Goal: Task Accomplishment & Management: Manage account settings

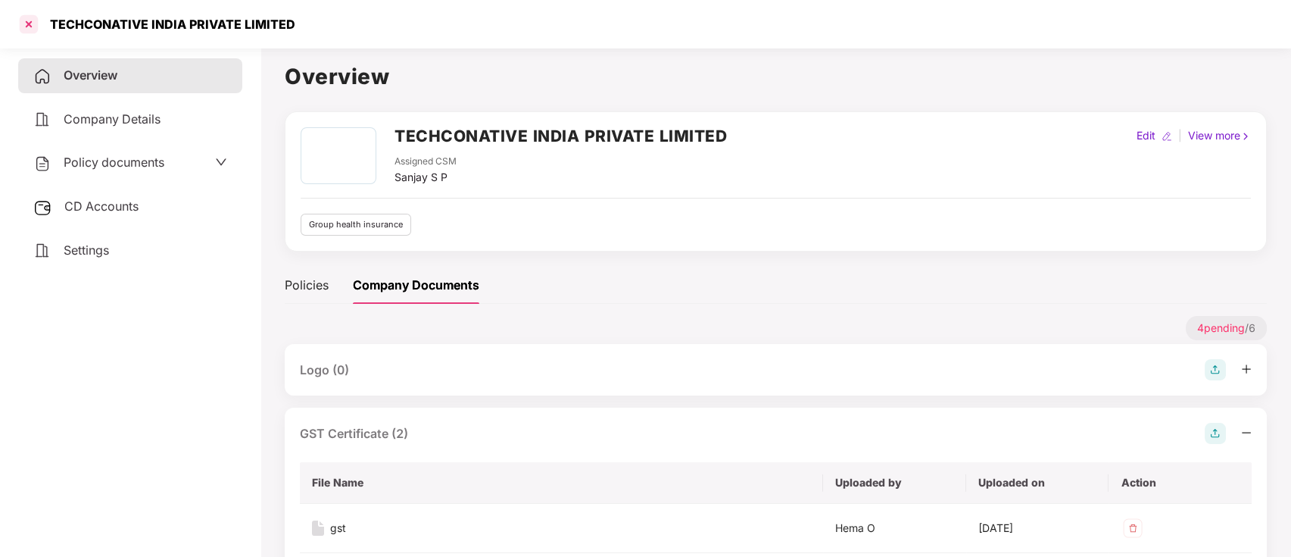
click at [37, 27] on div at bounding box center [29, 24] width 24 height 24
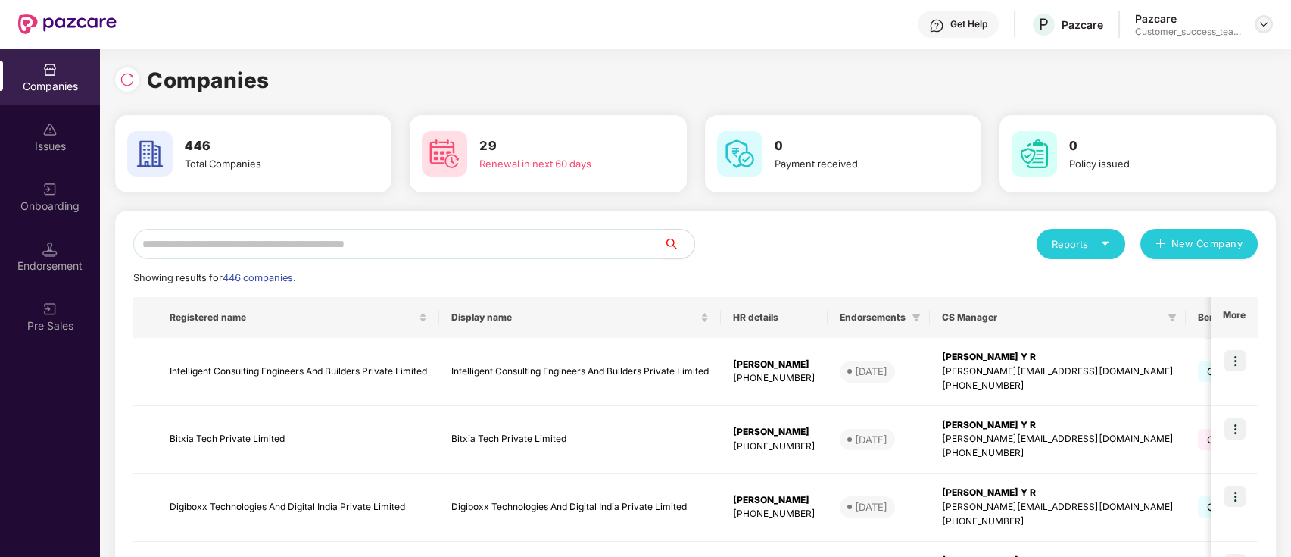
click at [1266, 18] on img at bounding box center [1264, 24] width 12 height 12
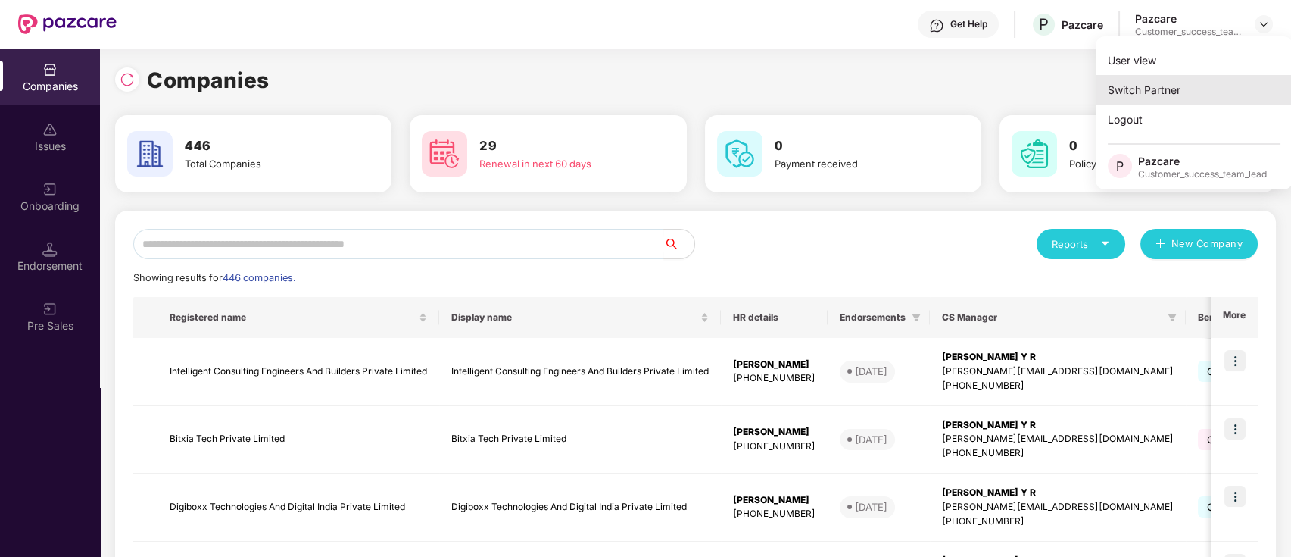
click at [1237, 78] on div "Switch Partner" at bounding box center [1194, 90] width 197 height 30
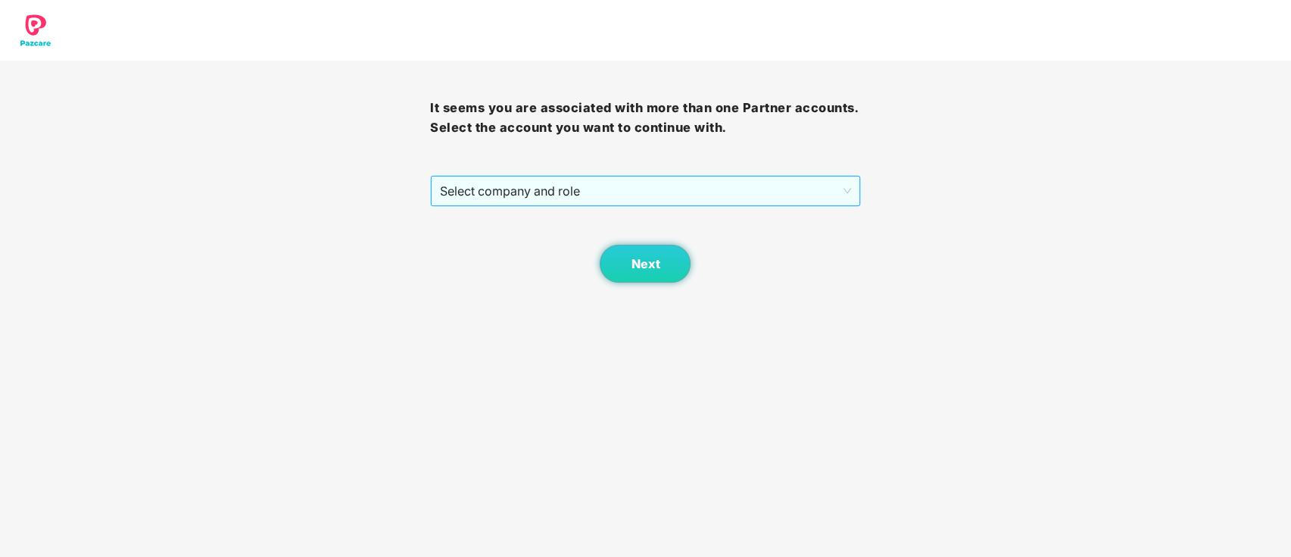
click at [697, 201] on span "Select company and role" at bounding box center [645, 190] width 410 height 29
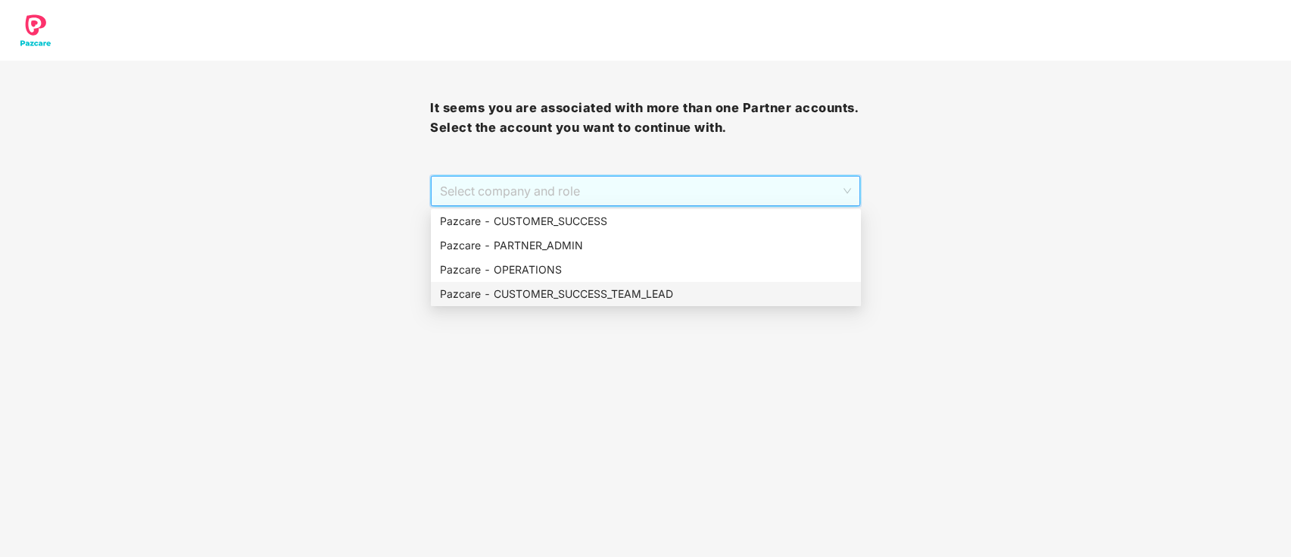
click at [611, 295] on div "Pazcare - CUSTOMER_SUCCESS_TEAM_LEAD" at bounding box center [646, 293] width 412 height 17
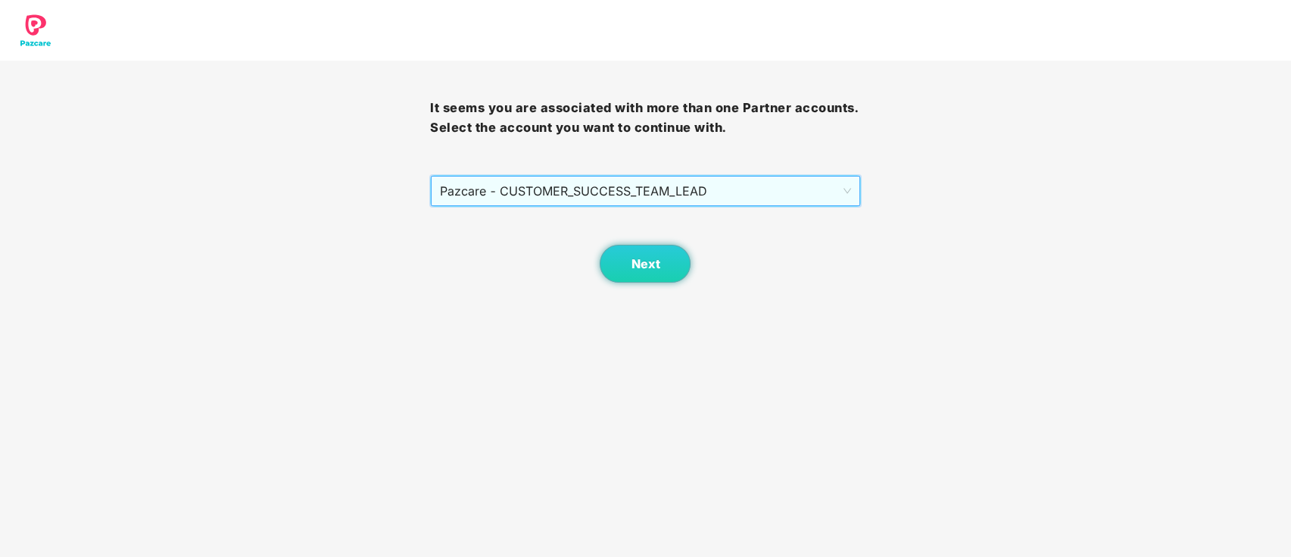
click at [681, 167] on div "It seems you are associated with more than one Partner accounts. Select the acc…" at bounding box center [645, 172] width 430 height 222
click at [678, 193] on span "Pazcare - CUSTOMER_SUCCESS_TEAM_LEAD" at bounding box center [645, 190] width 410 height 29
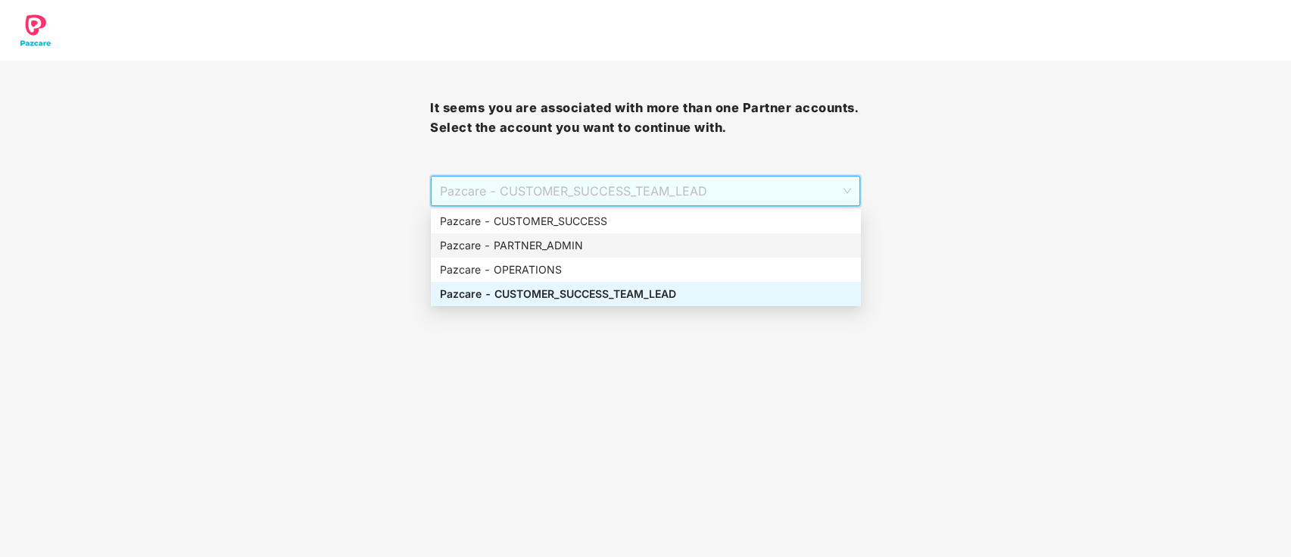
click at [612, 239] on div "Pazcare - PARTNER_ADMIN" at bounding box center [646, 245] width 412 height 17
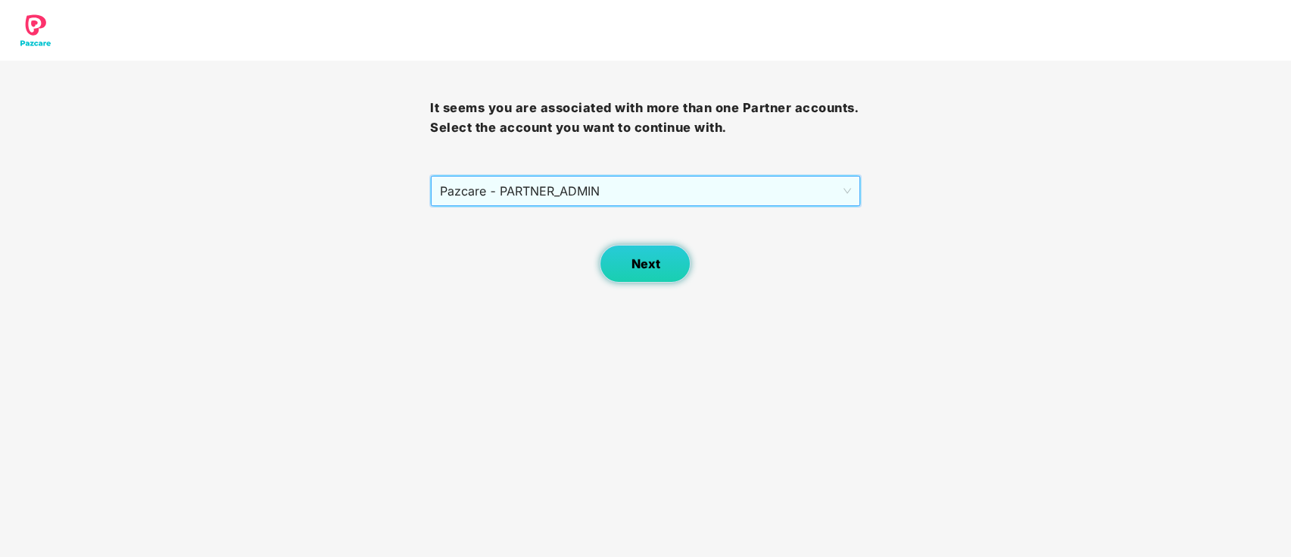
click at [625, 253] on button "Next" at bounding box center [645, 264] width 91 height 38
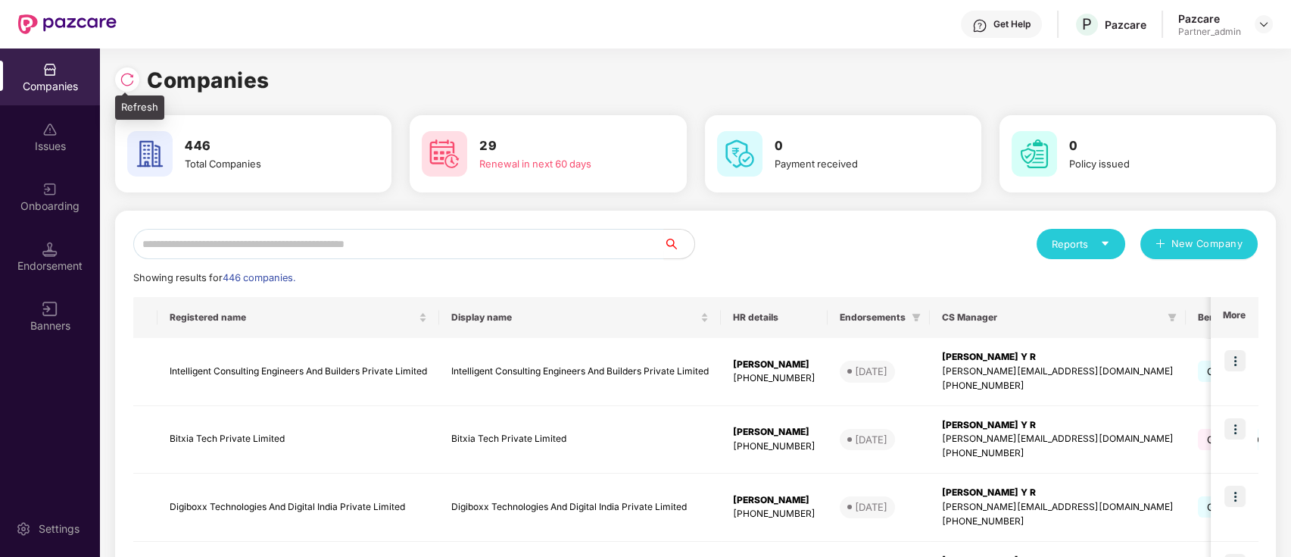
click at [127, 76] on img at bounding box center [127, 79] width 15 height 15
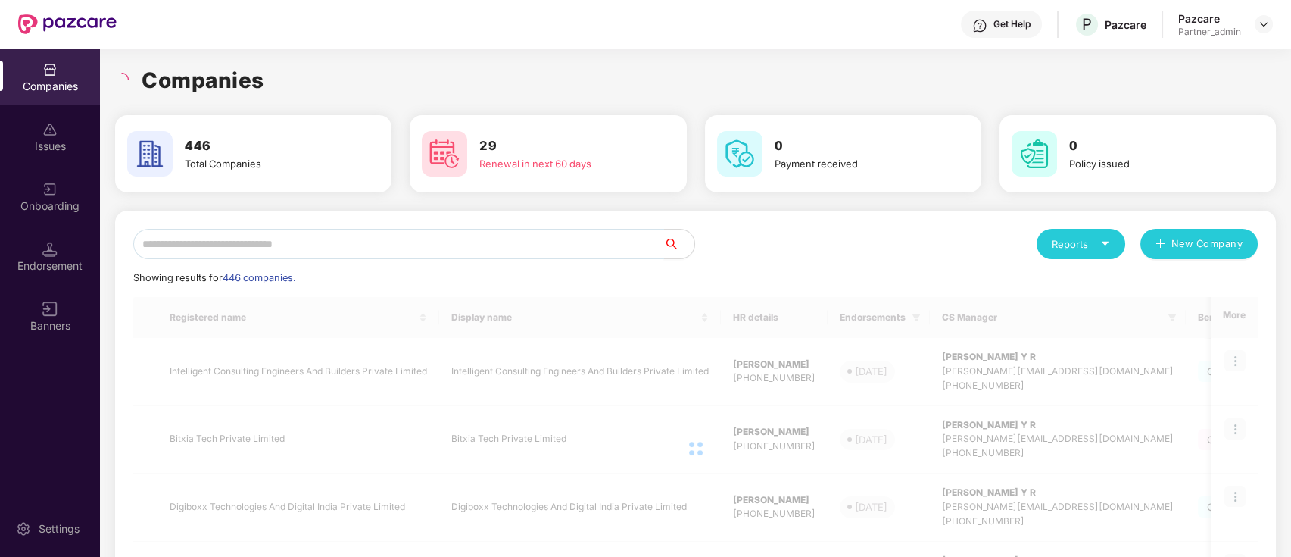
click at [338, 248] on input "text" at bounding box center [398, 244] width 531 height 30
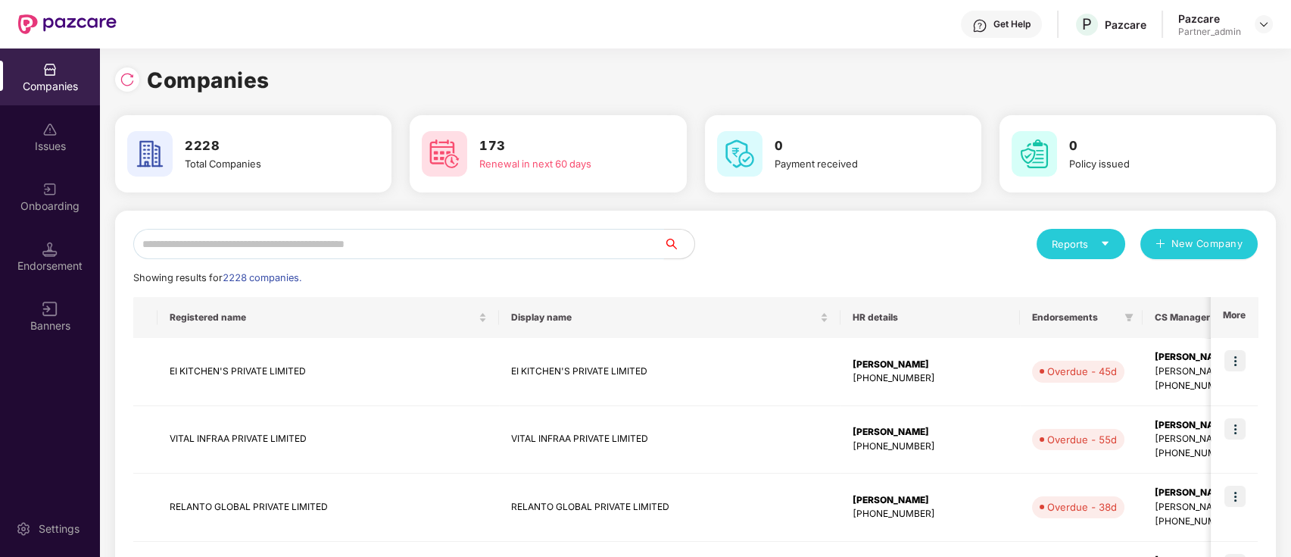
click at [338, 248] on input "text" at bounding box center [398, 244] width 531 height 30
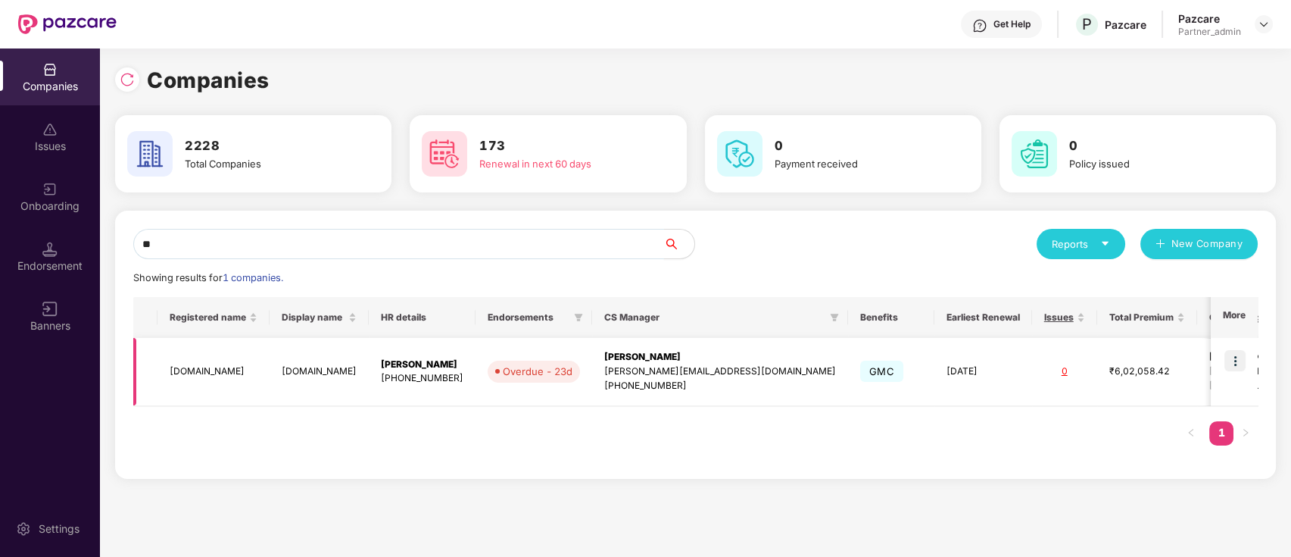
type input "**"
click at [1237, 360] on img at bounding box center [1234, 360] width 21 height 21
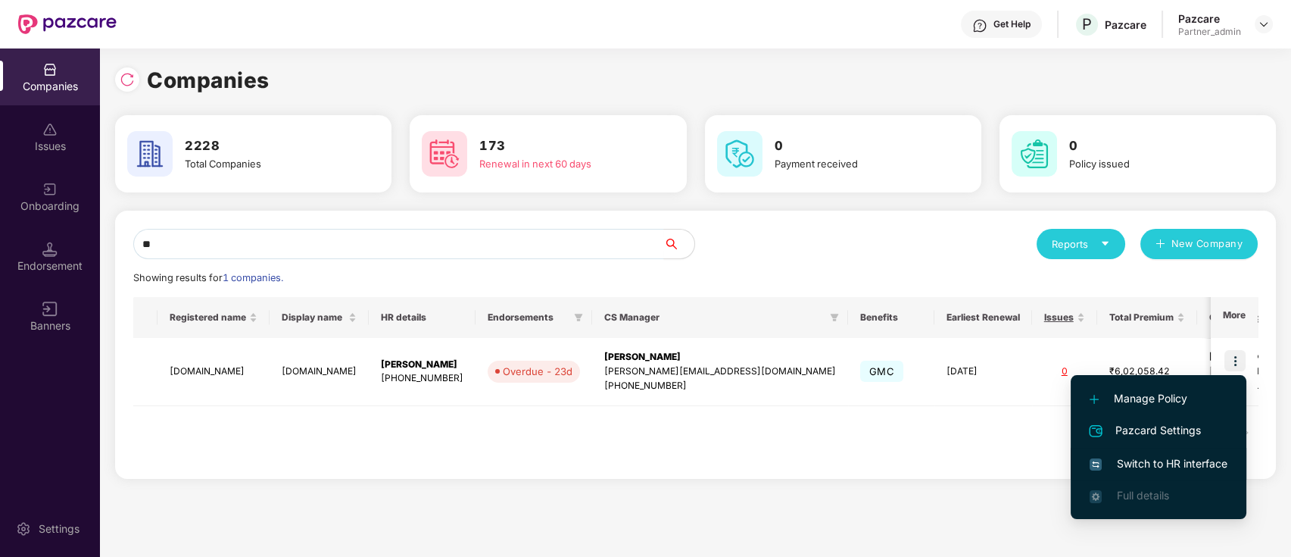
click at [1204, 451] on li "Switch to HR interface" at bounding box center [1159, 464] width 176 height 32
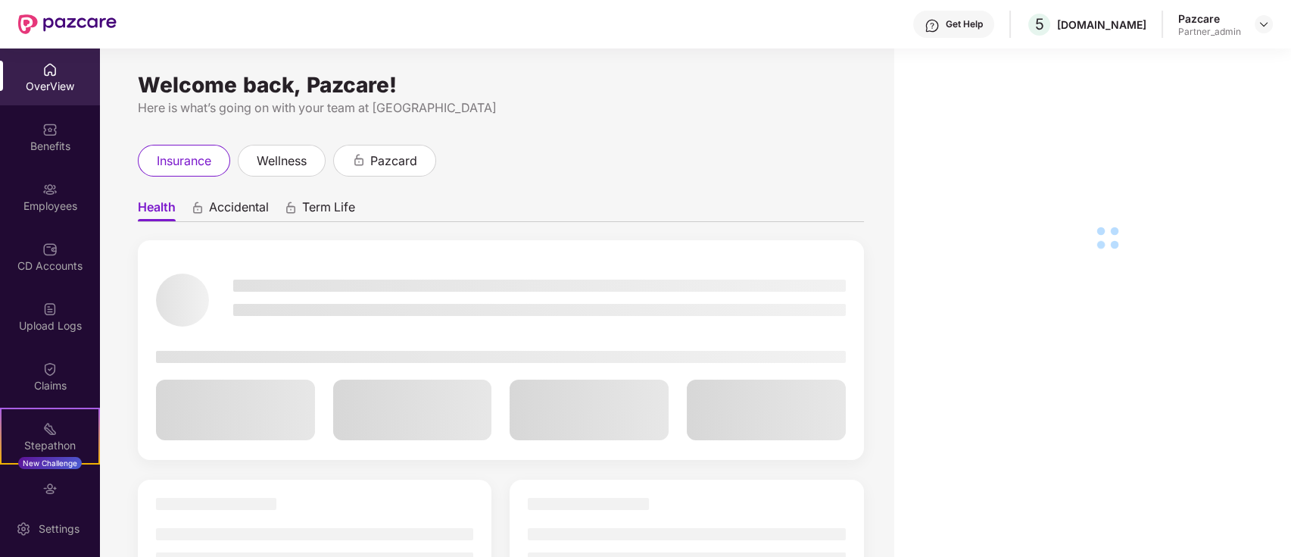
click at [0, 192] on div "Employees" at bounding box center [50, 196] width 100 height 57
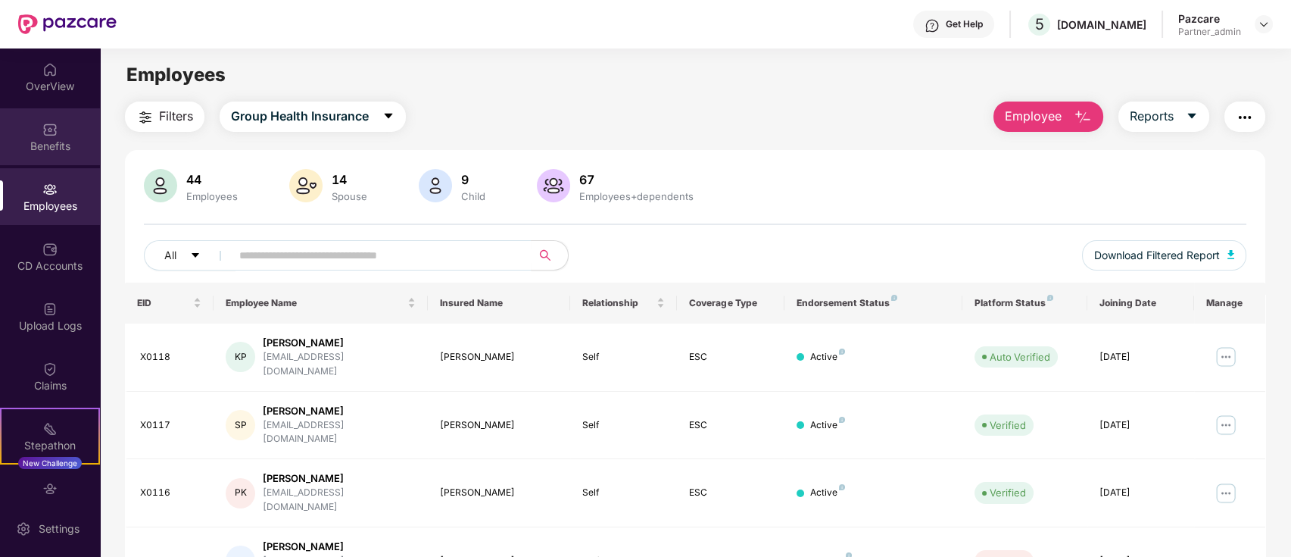
click at [44, 117] on div "Benefits" at bounding box center [50, 136] width 100 height 57
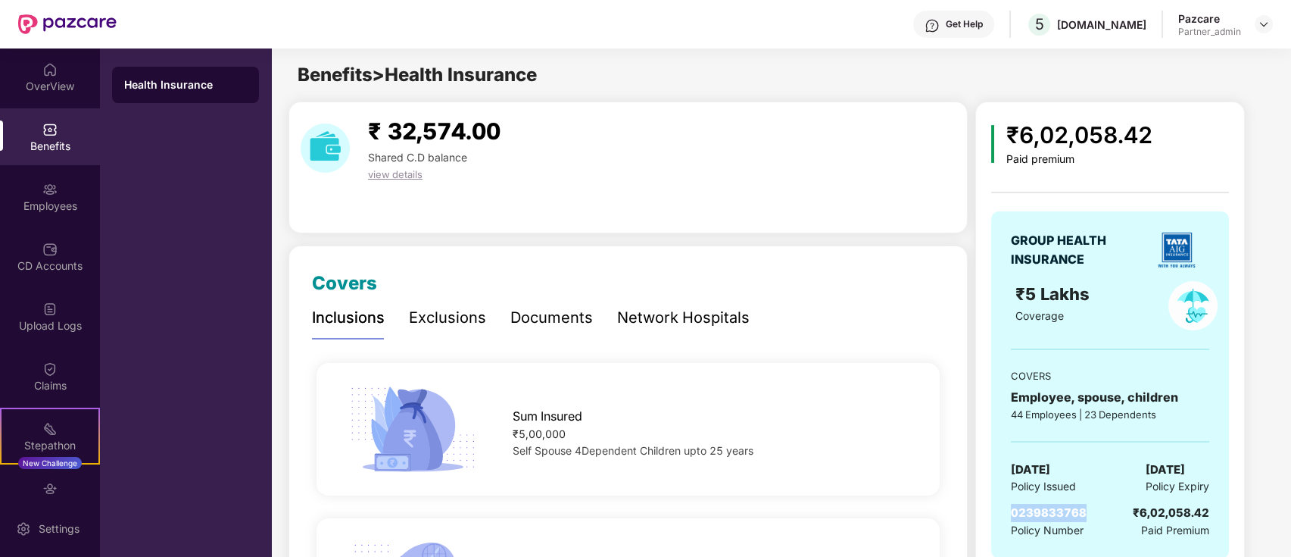
drag, startPoint x: 1087, startPoint y: 508, endPoint x: 987, endPoint y: 506, distance: 99.2
click at [987, 506] on div "₹6,02,058.42 Paid premium GROUP HEALTH INSURANCE ₹5 Lakhs Coverage COVERS Emplo…" at bounding box center [1110, 339] width 270 height 476
copy span "0239833768"
click at [1265, 21] on img at bounding box center [1264, 24] width 12 height 12
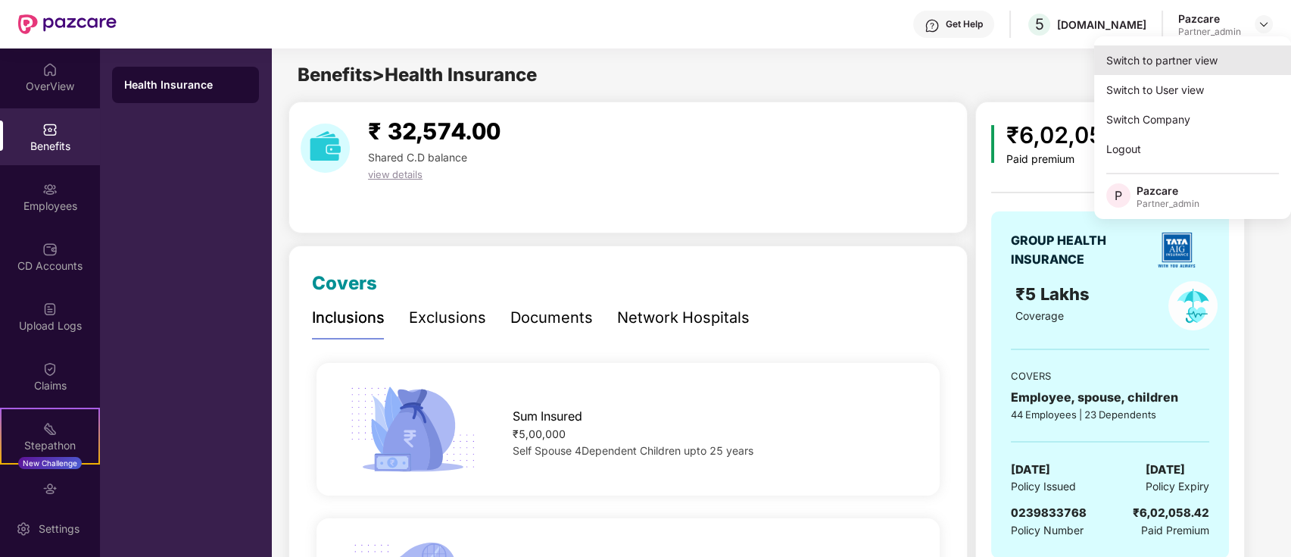
click at [1242, 61] on div "Switch to partner view" at bounding box center [1192, 60] width 197 height 30
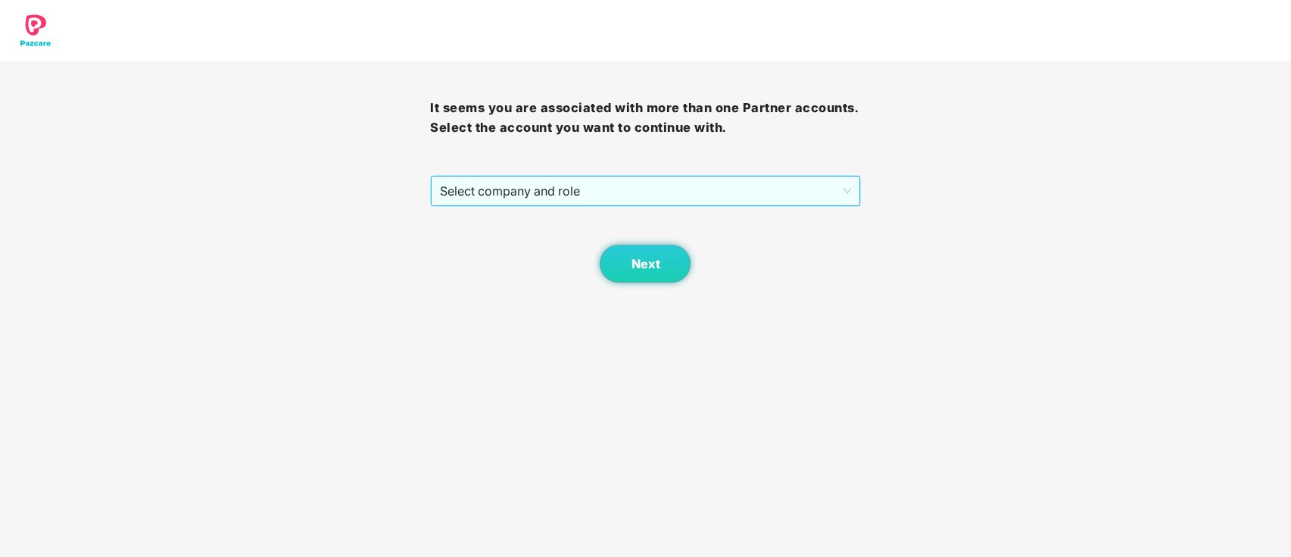
click at [757, 196] on span "Select company and role" at bounding box center [645, 190] width 410 height 29
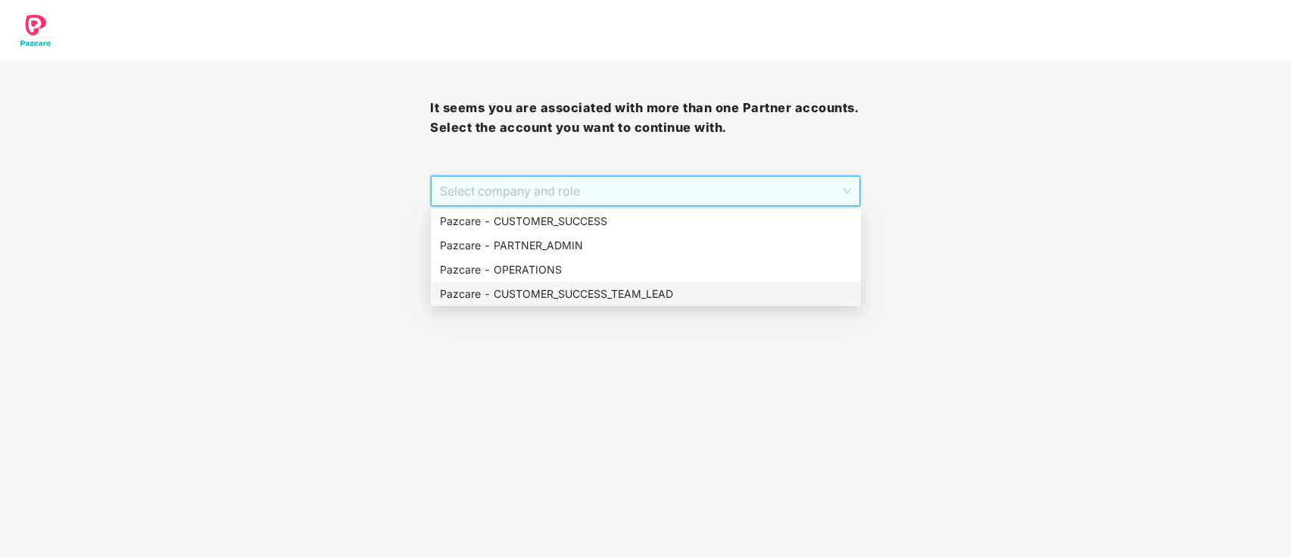
click at [622, 295] on div "Pazcare - CUSTOMER_SUCCESS_TEAM_LEAD" at bounding box center [646, 293] width 412 height 17
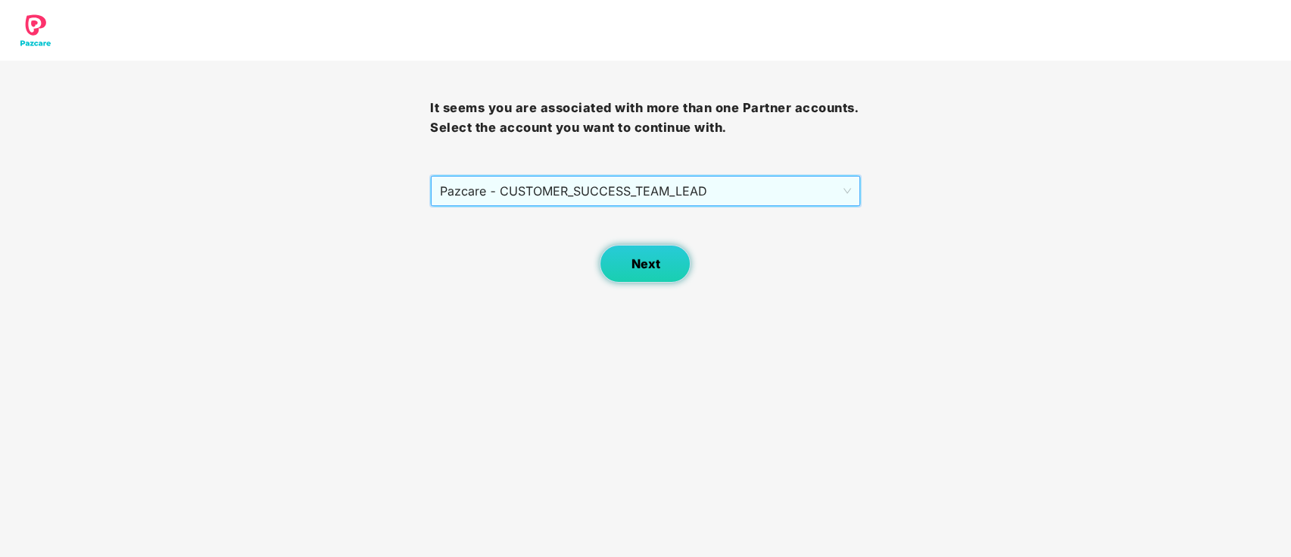
click at [624, 275] on button "Next" at bounding box center [645, 264] width 91 height 38
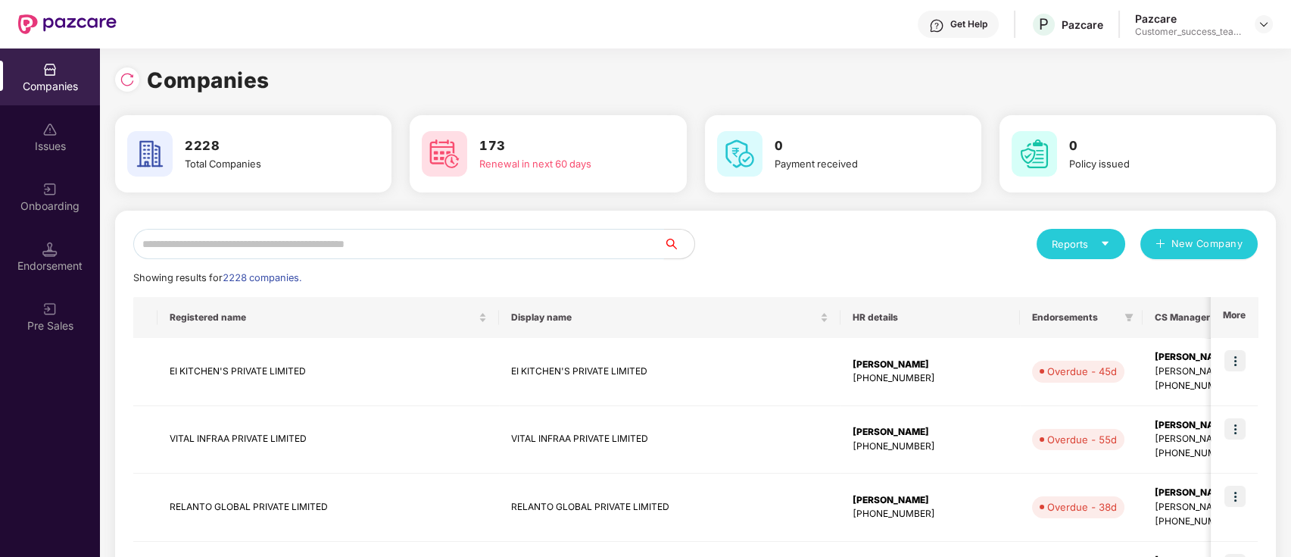
click at [493, 240] on input "text" at bounding box center [398, 244] width 531 height 30
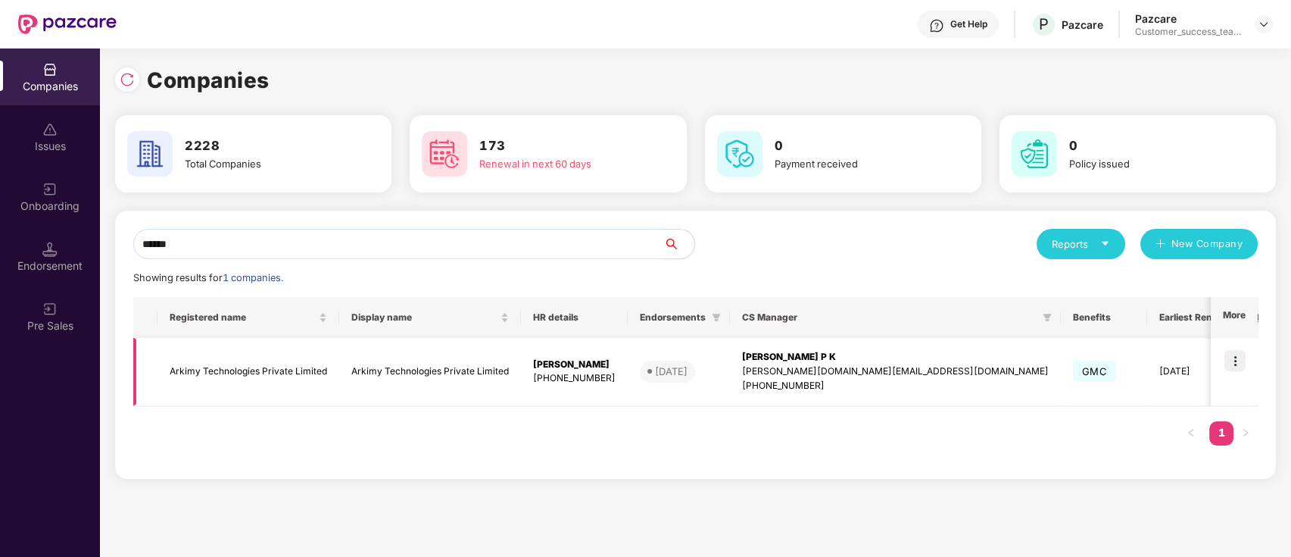
type input "******"
click at [1238, 360] on img at bounding box center [1234, 360] width 21 height 21
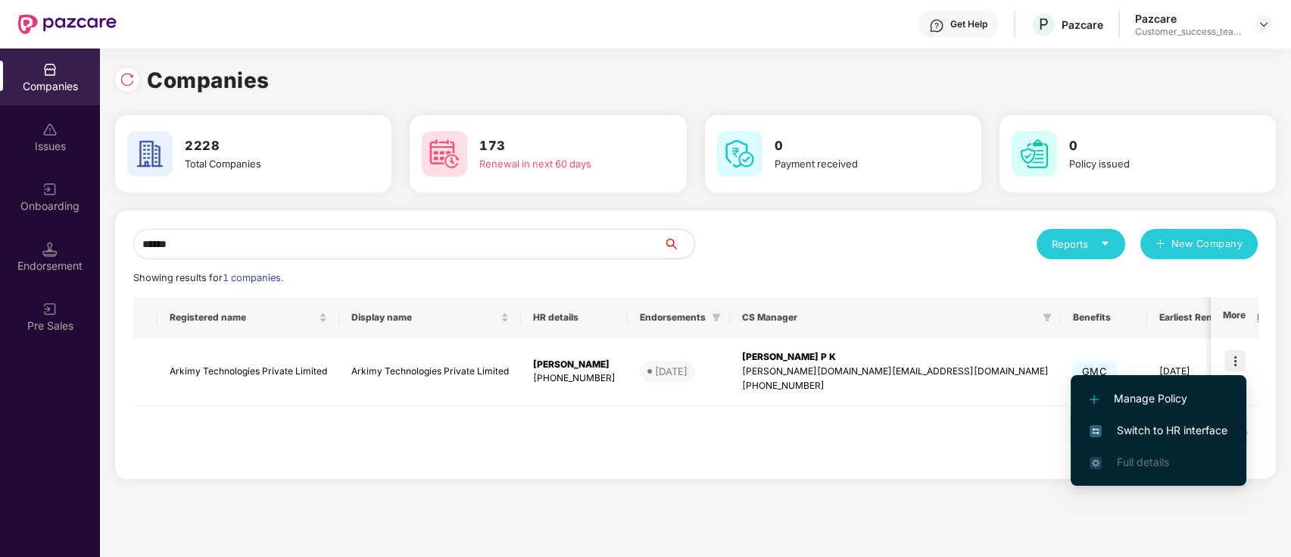
click at [1221, 432] on span "Switch to HR interface" at bounding box center [1159, 430] width 138 height 17
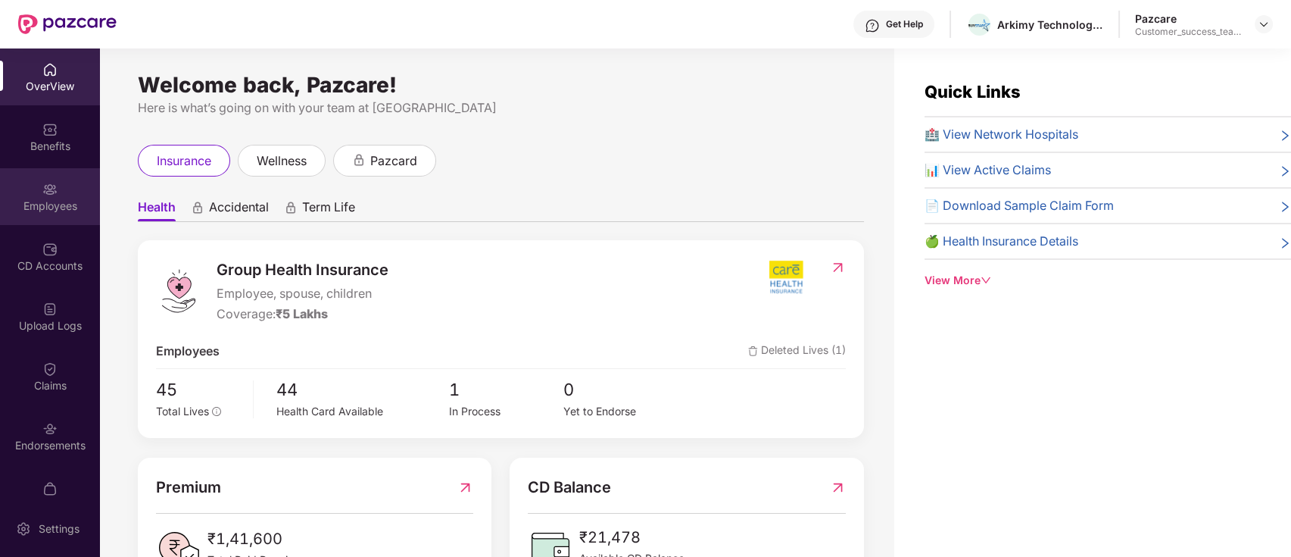
click at [39, 204] on div "Employees" at bounding box center [50, 205] width 100 height 15
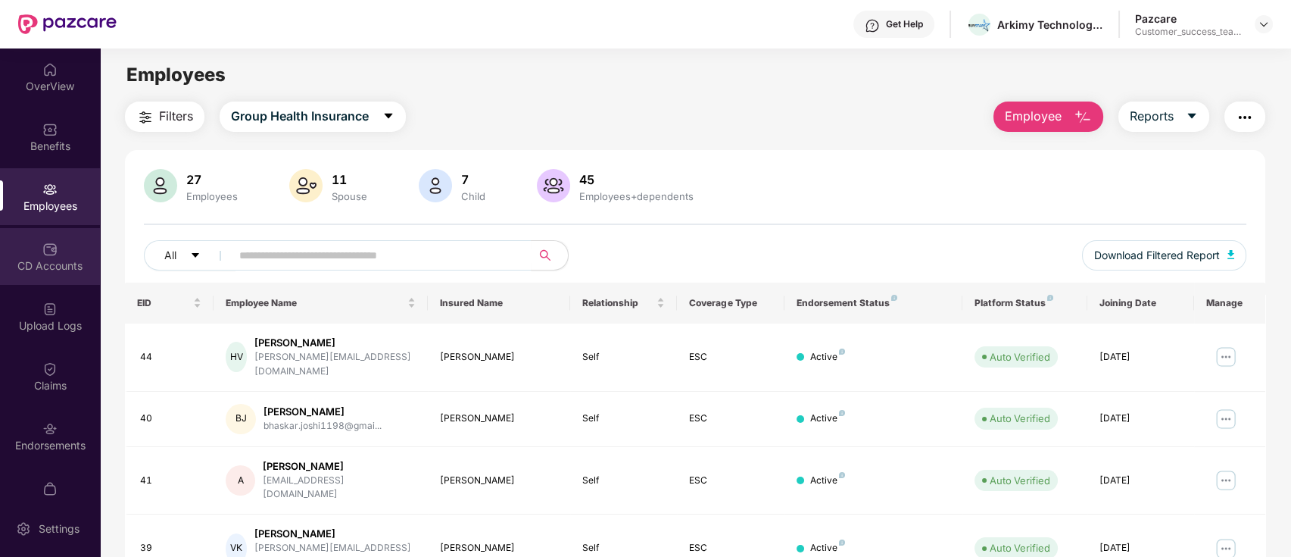
click at [44, 277] on div "CD Accounts" at bounding box center [50, 256] width 100 height 57
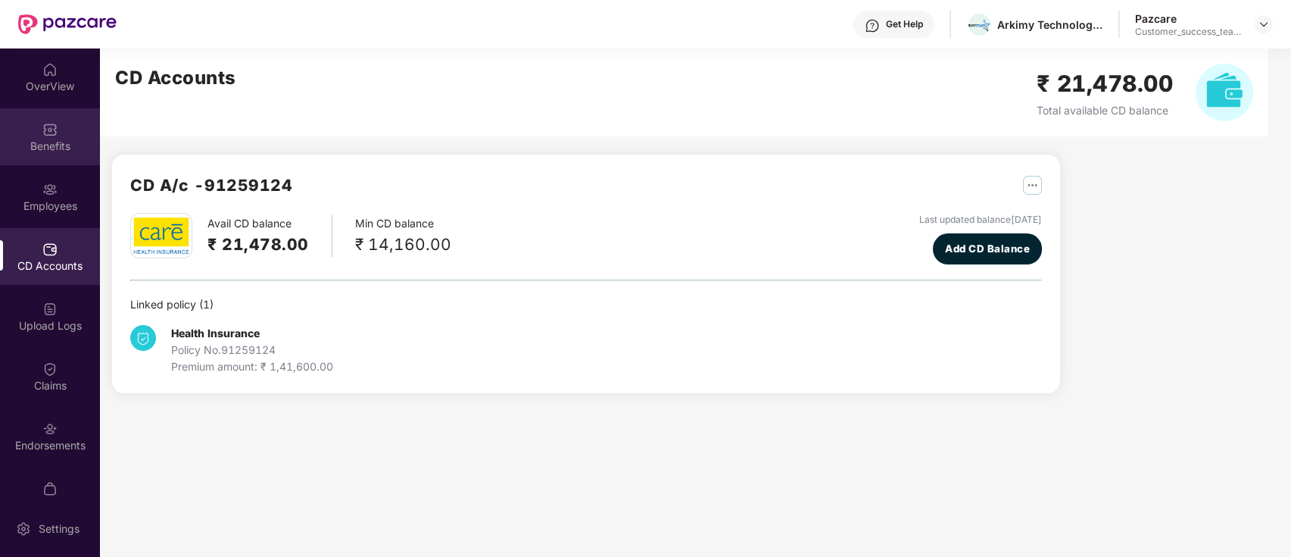
click at [27, 161] on div "Benefits" at bounding box center [50, 136] width 100 height 57
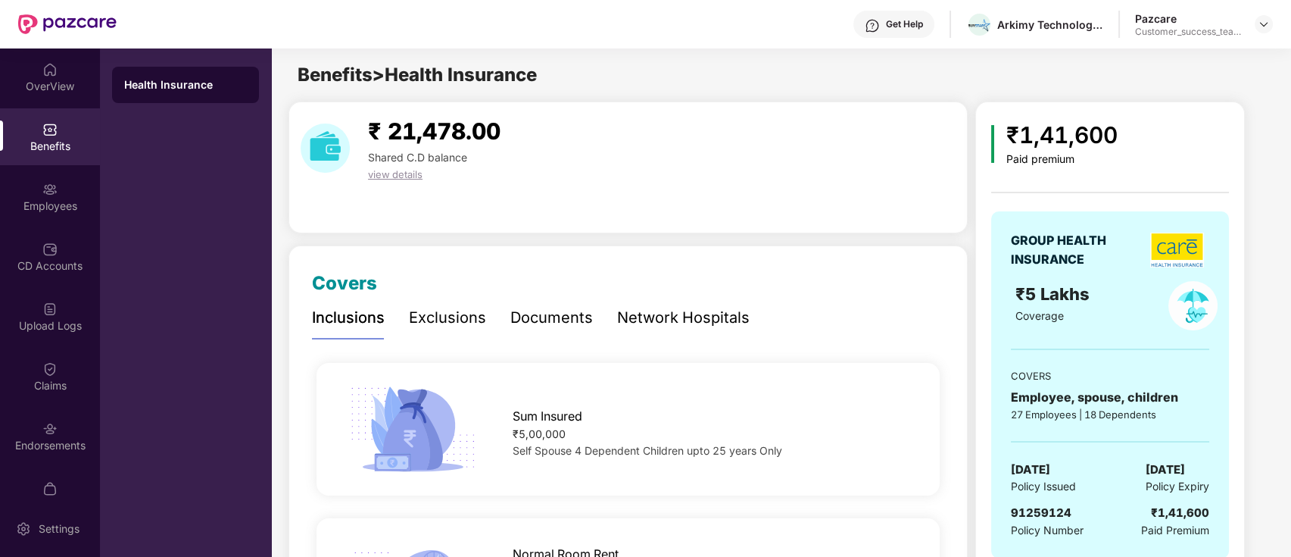
click at [82, 204] on div "Employees" at bounding box center [50, 205] width 100 height 15
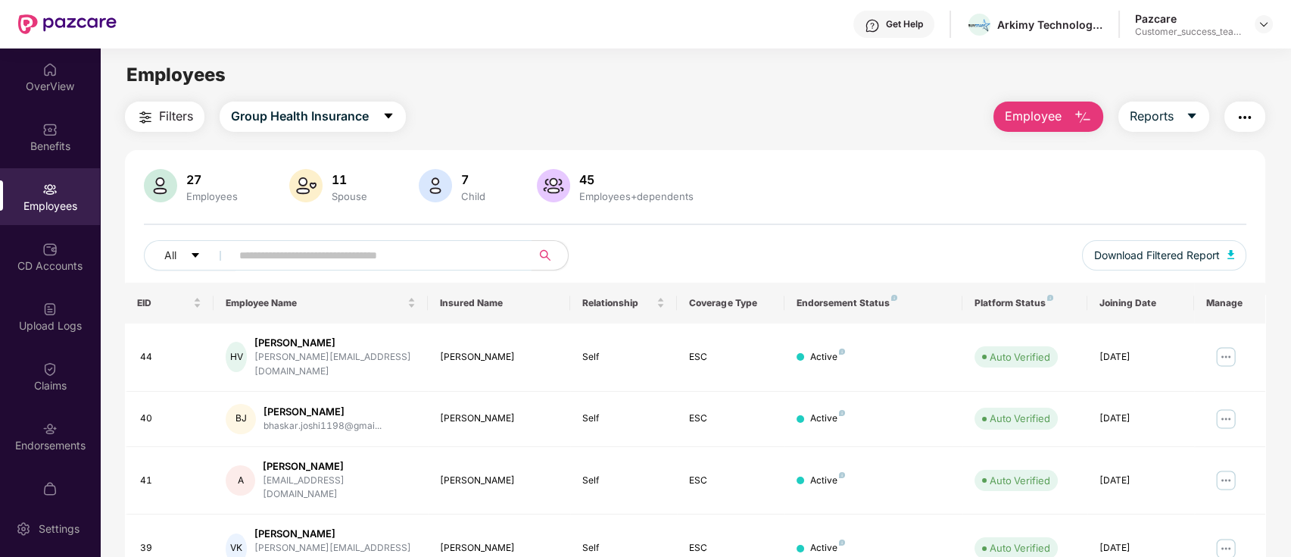
click at [388, 248] on input "text" at bounding box center [375, 255] width 272 height 23
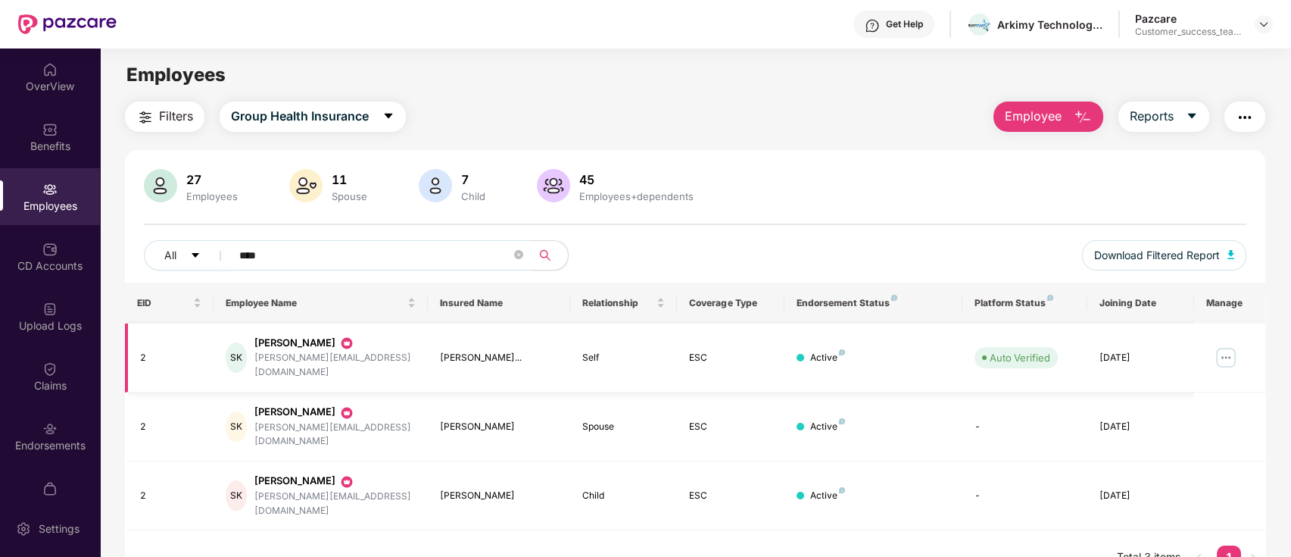
type input "****"
click at [1232, 348] on img at bounding box center [1226, 357] width 24 height 24
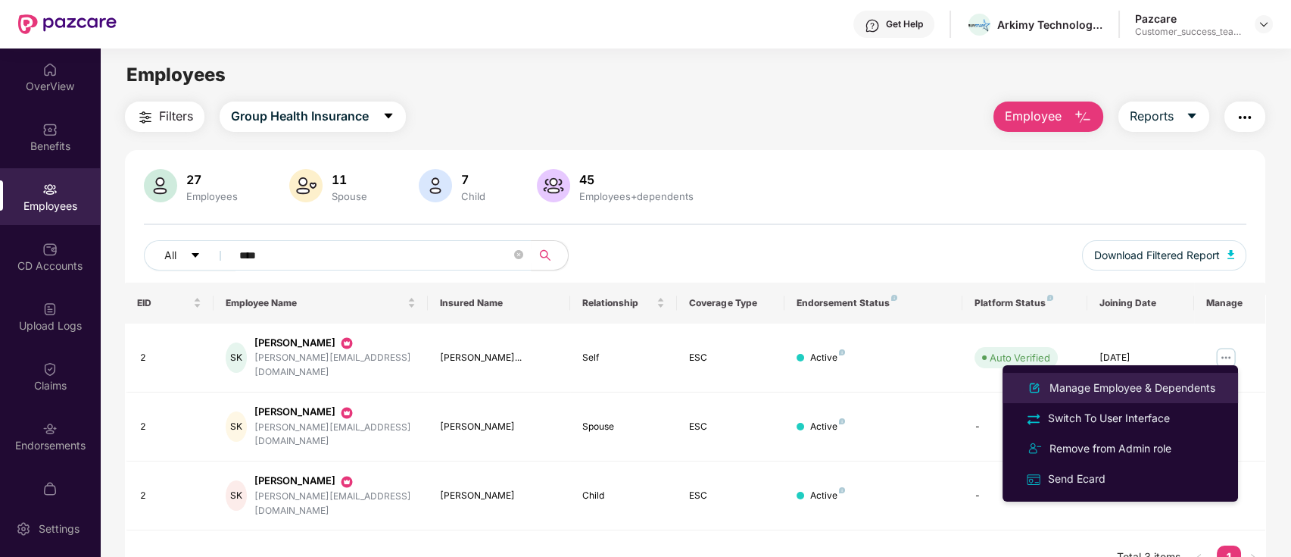
click at [1205, 388] on div "Manage Employee & Dependents" at bounding box center [1133, 387] width 172 height 17
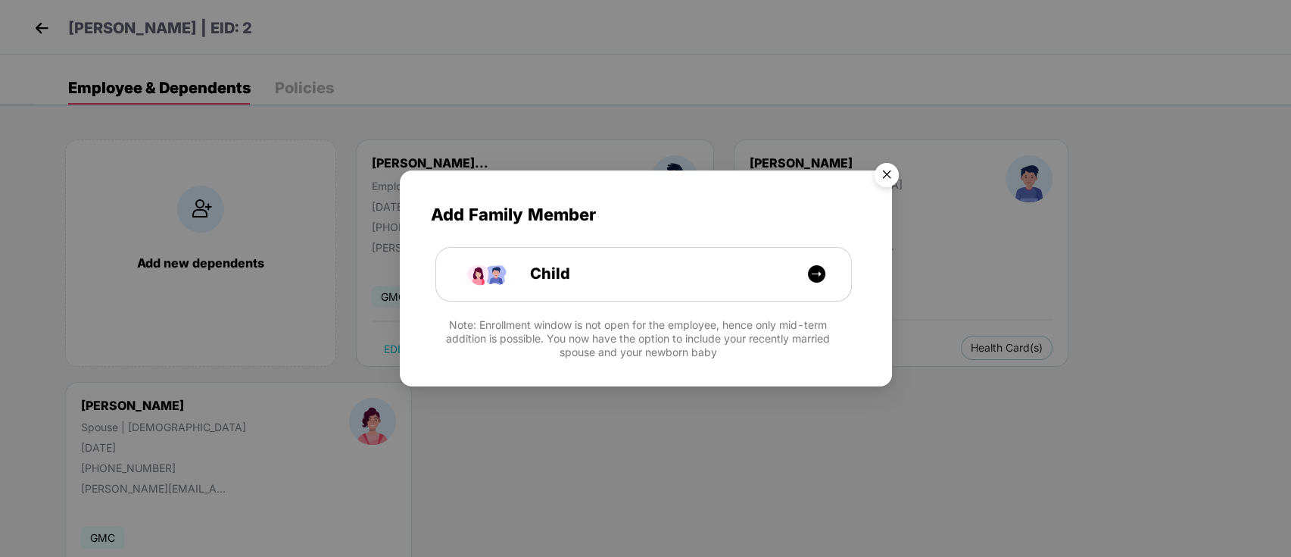
click at [878, 173] on img "Close" at bounding box center [887, 177] width 42 height 42
